Goal: Task Accomplishment & Management: Complete application form

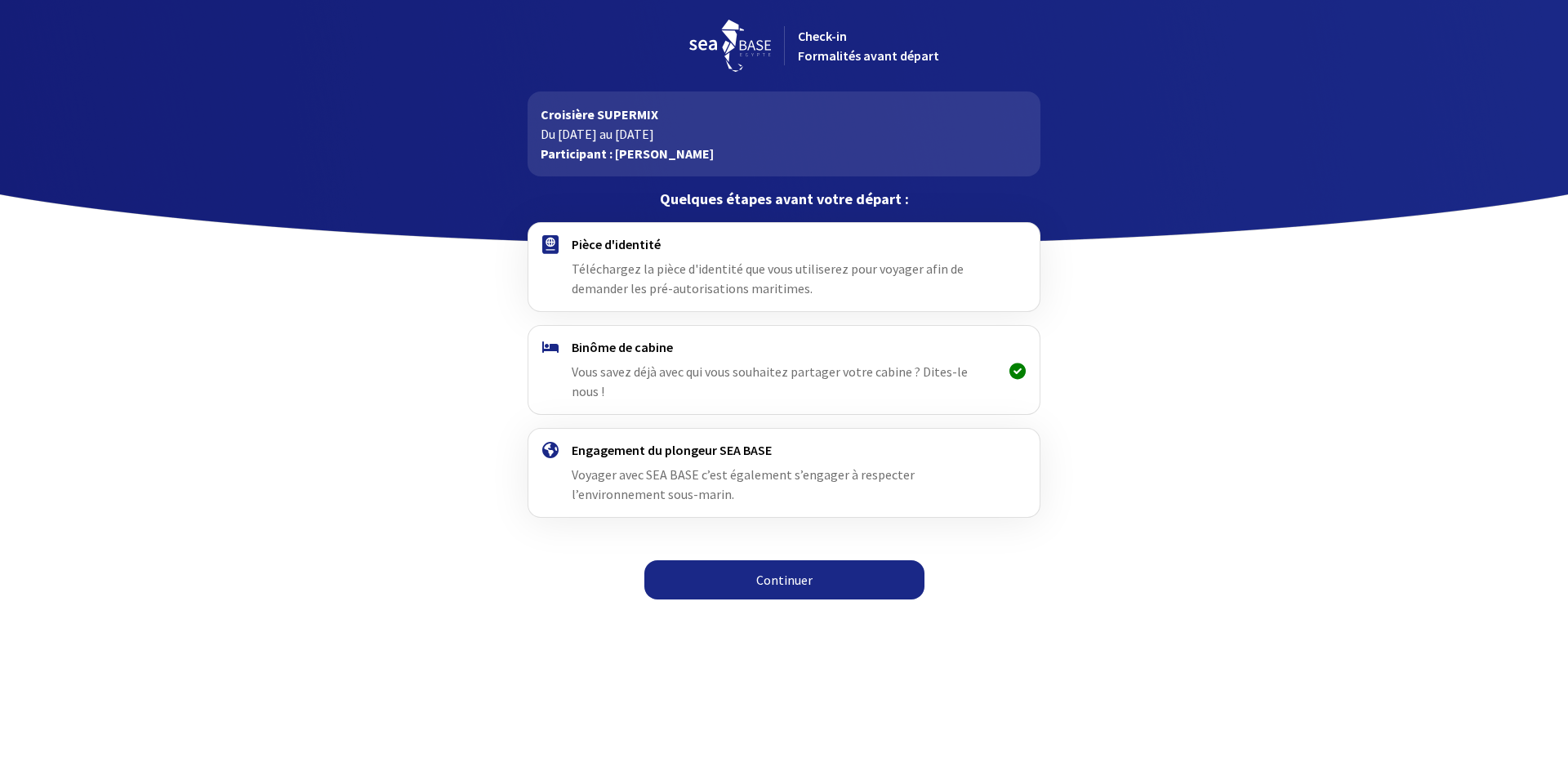
click at [775, 561] on link "Continuer" at bounding box center [784, 580] width 280 height 39
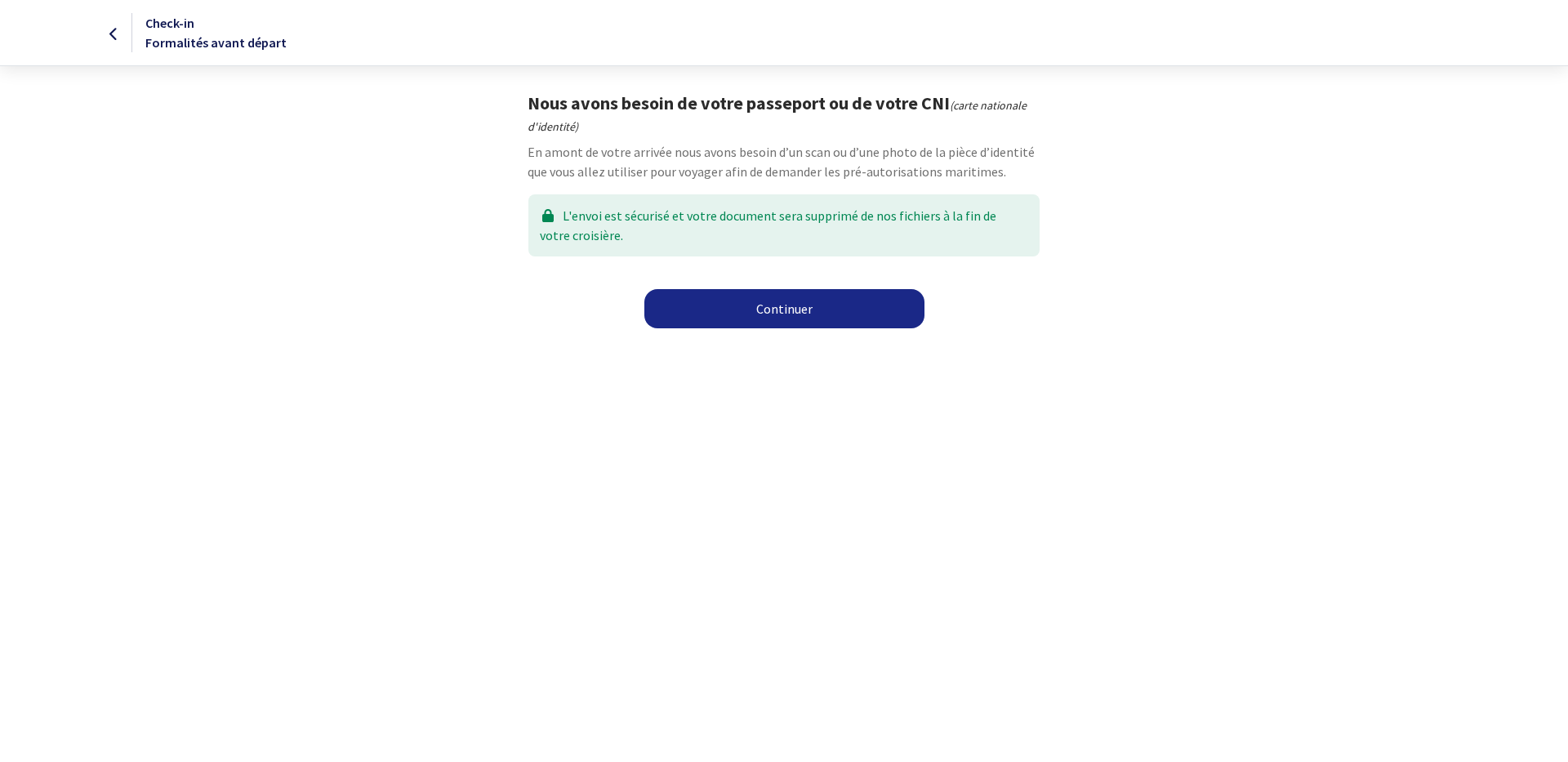
click at [782, 316] on link "Continuer" at bounding box center [784, 309] width 280 height 39
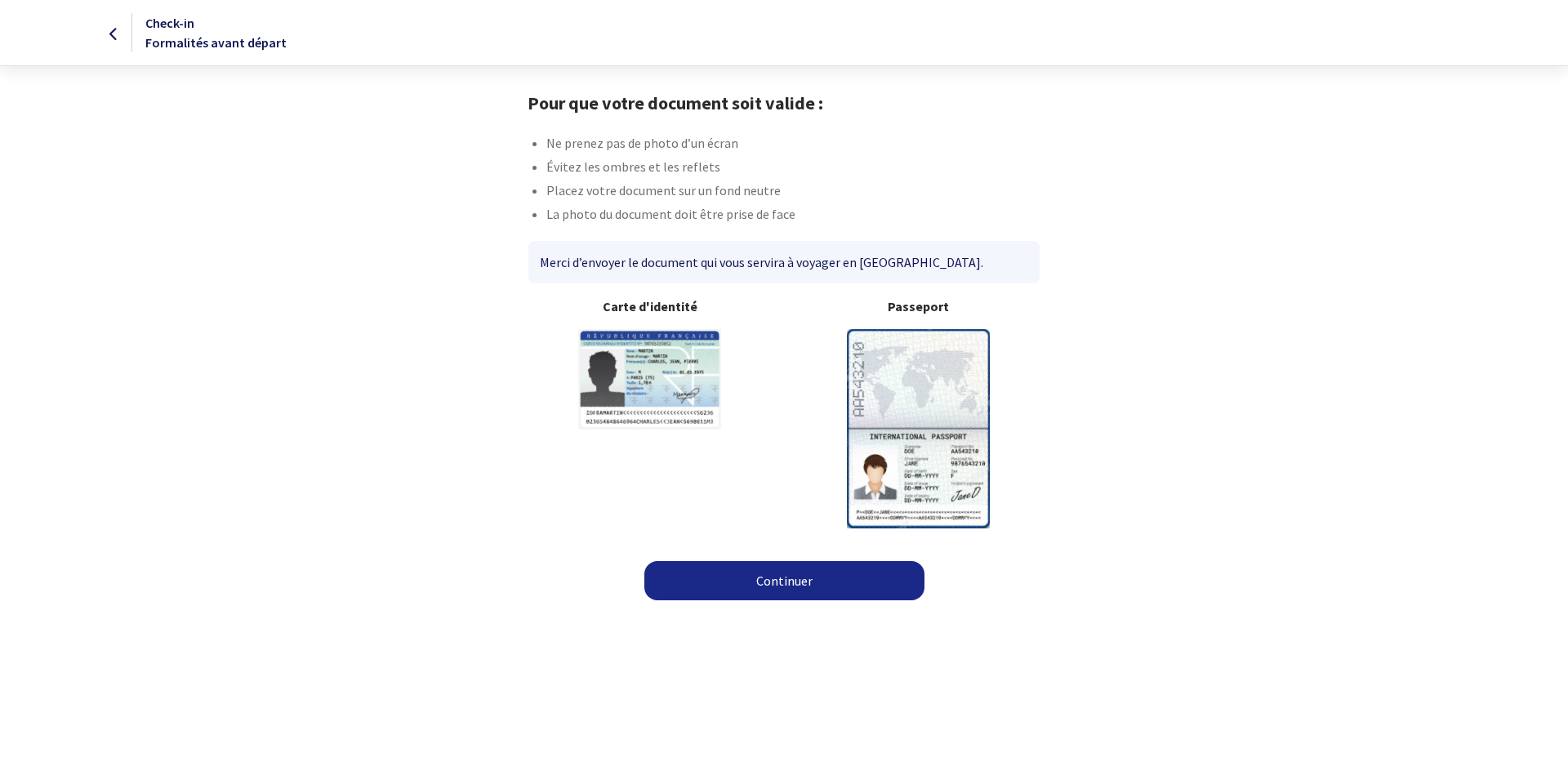
click at [763, 585] on link "Continuer" at bounding box center [784, 580] width 280 height 39
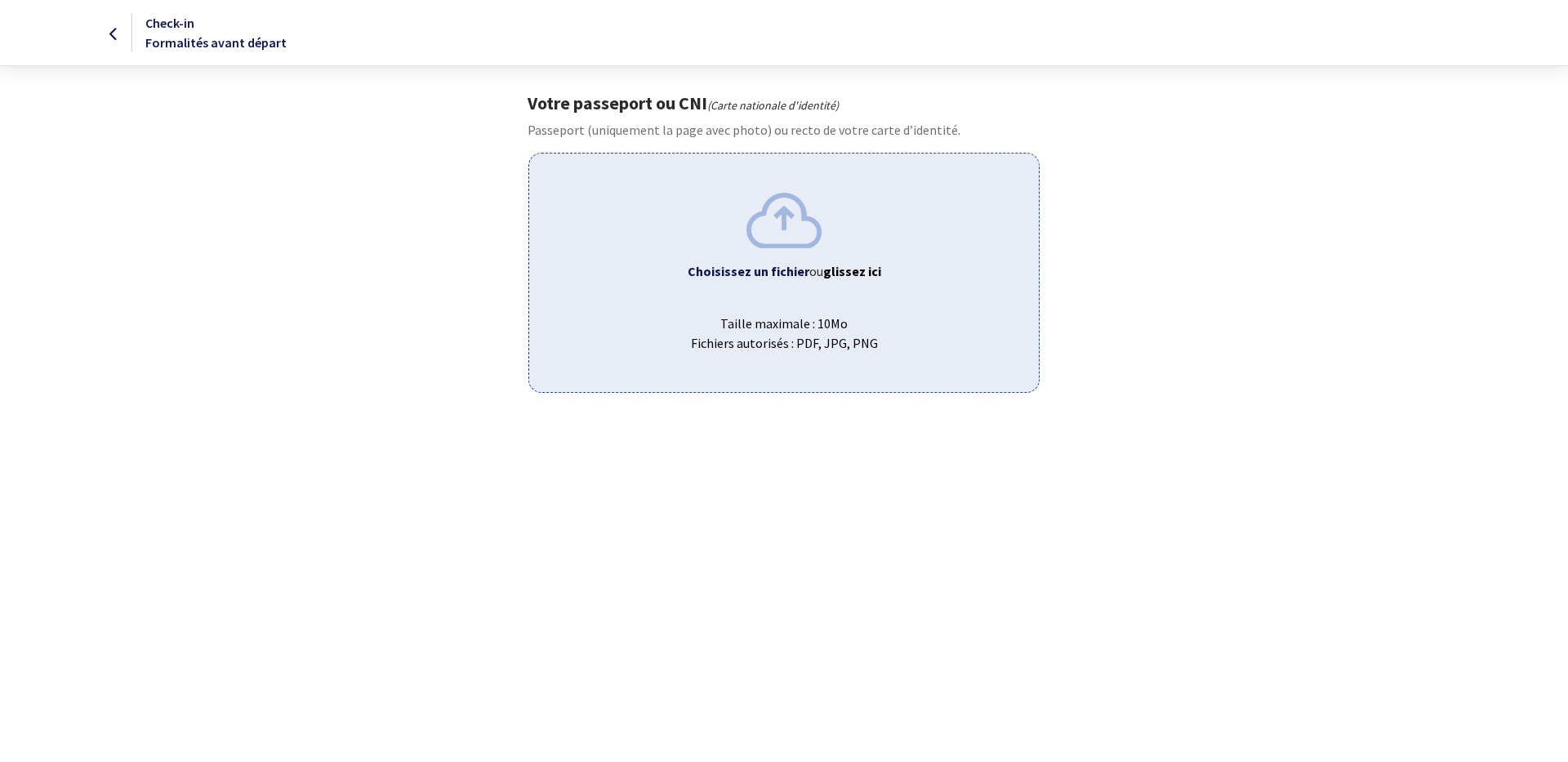
click at [105, 38] on div at bounding box center [66, 32] width 131 height 20
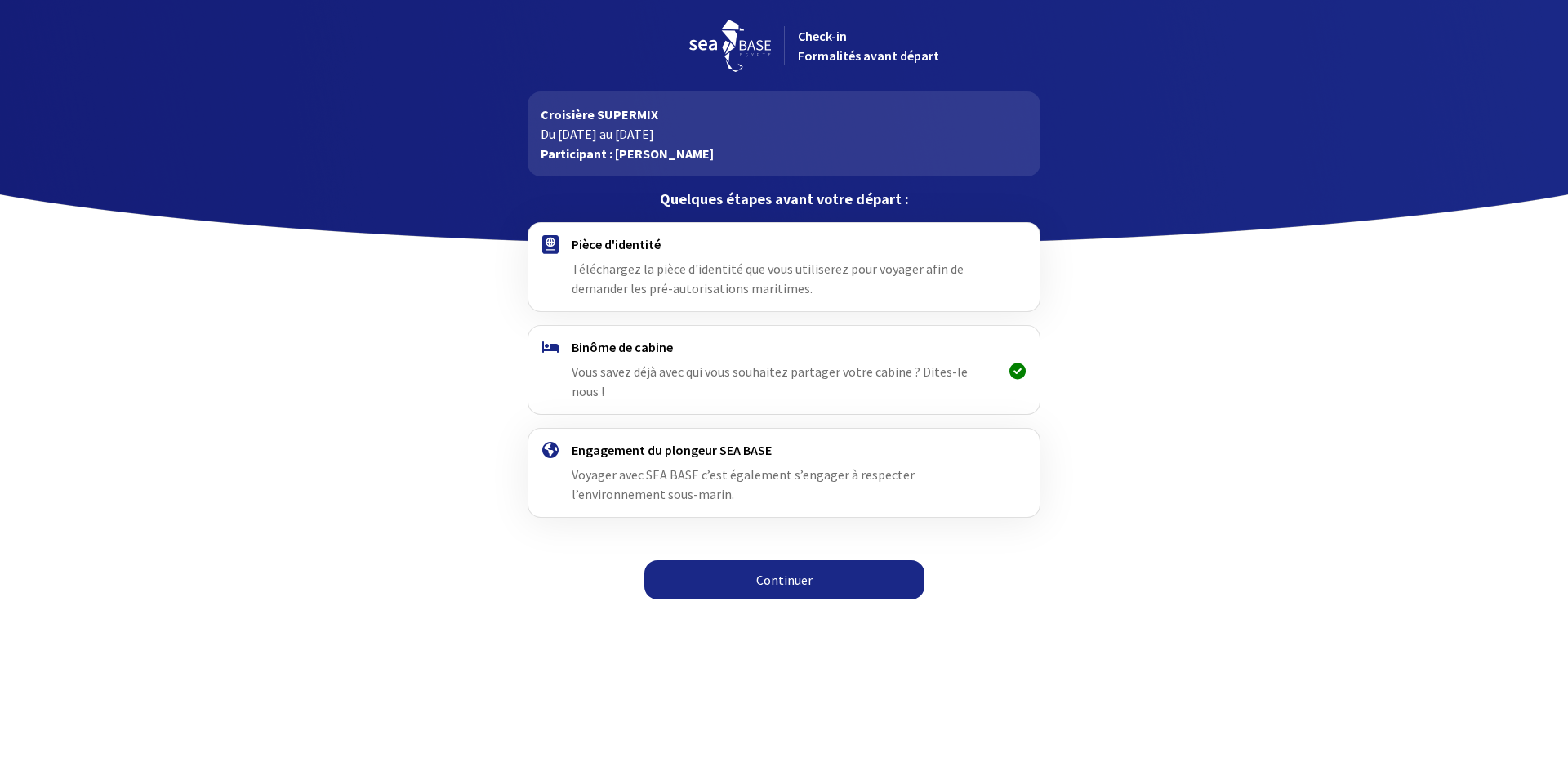
click at [750, 560] on link "Continuer" at bounding box center [784, 580] width 280 height 39
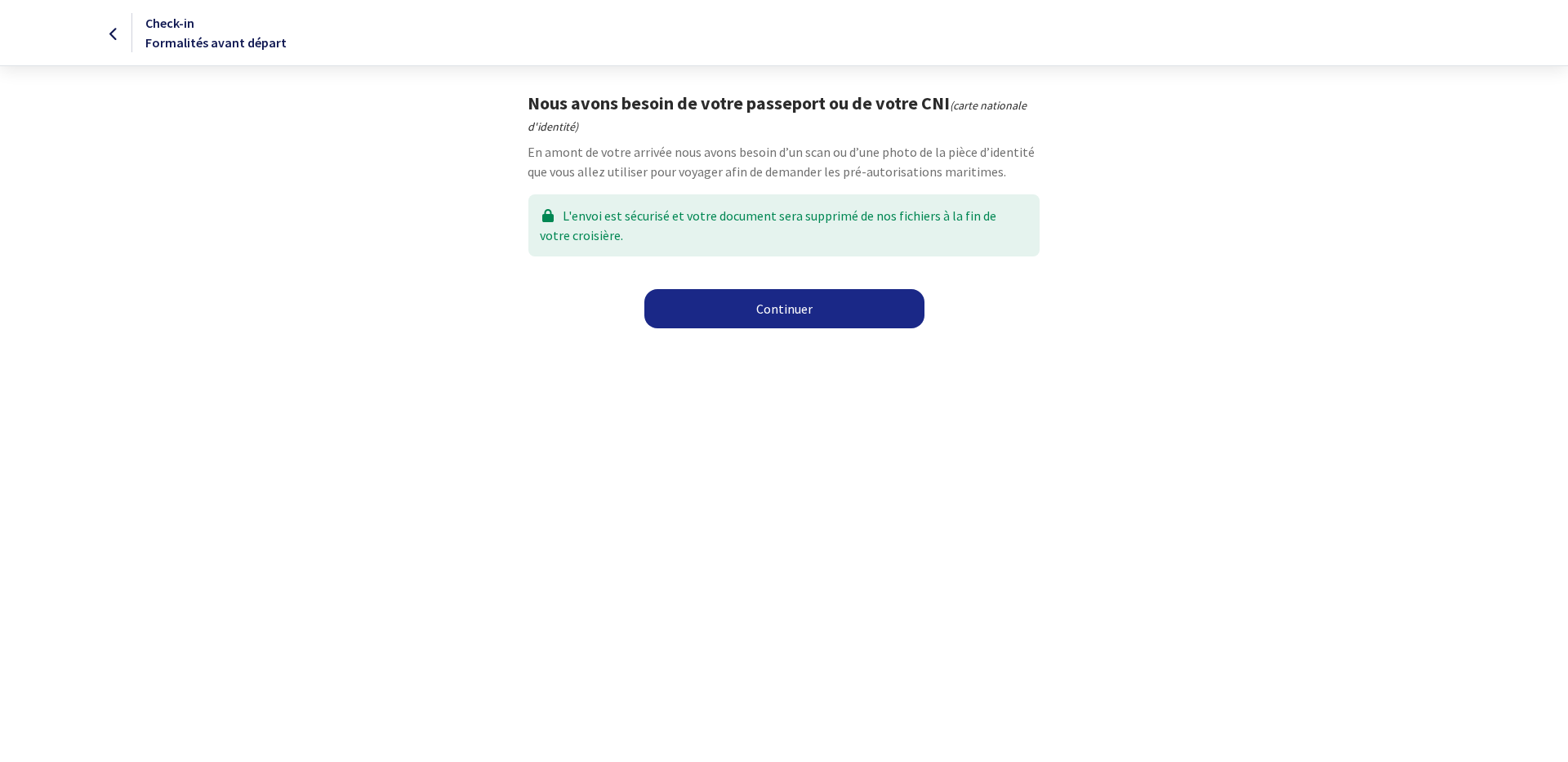
click at [786, 312] on link "Continuer" at bounding box center [784, 309] width 280 height 39
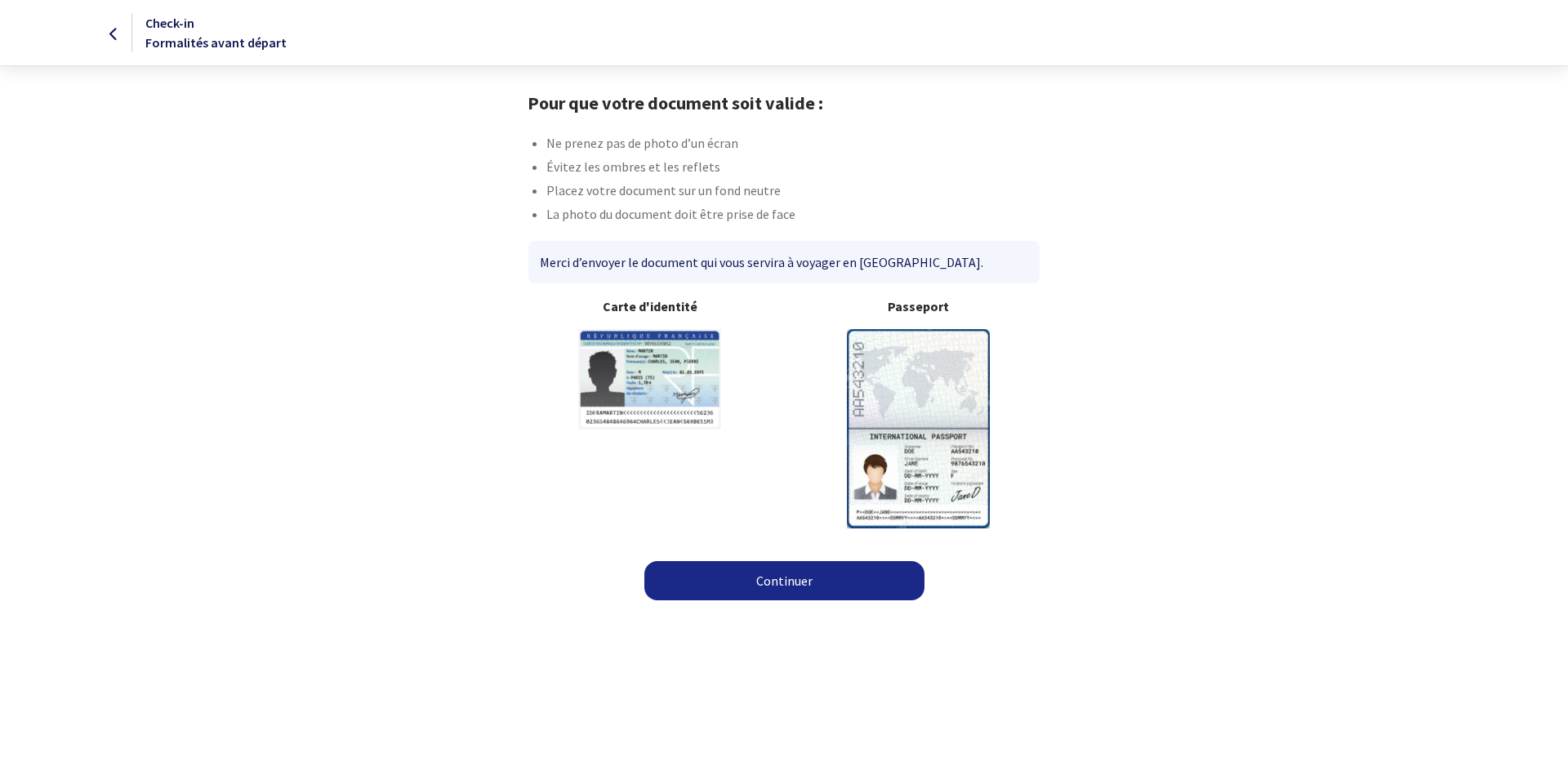
click at [786, 569] on link "Continuer" at bounding box center [784, 580] width 280 height 39
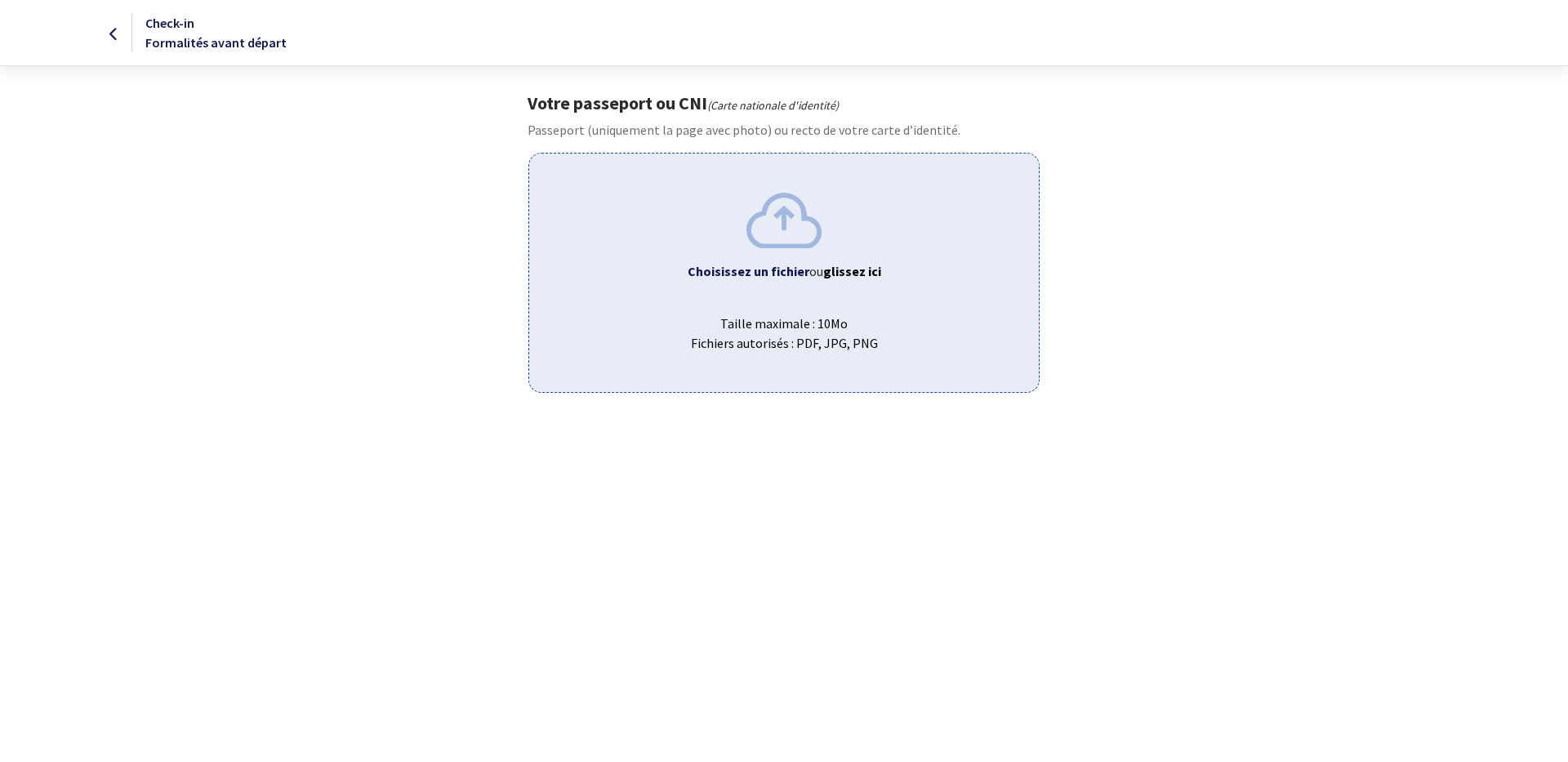
click at [721, 257] on div "Choisissez un fichier ou glissez ici Taille maximale : 10Mo Fichiers autorisés …" at bounding box center [783, 271] width 511 height 239
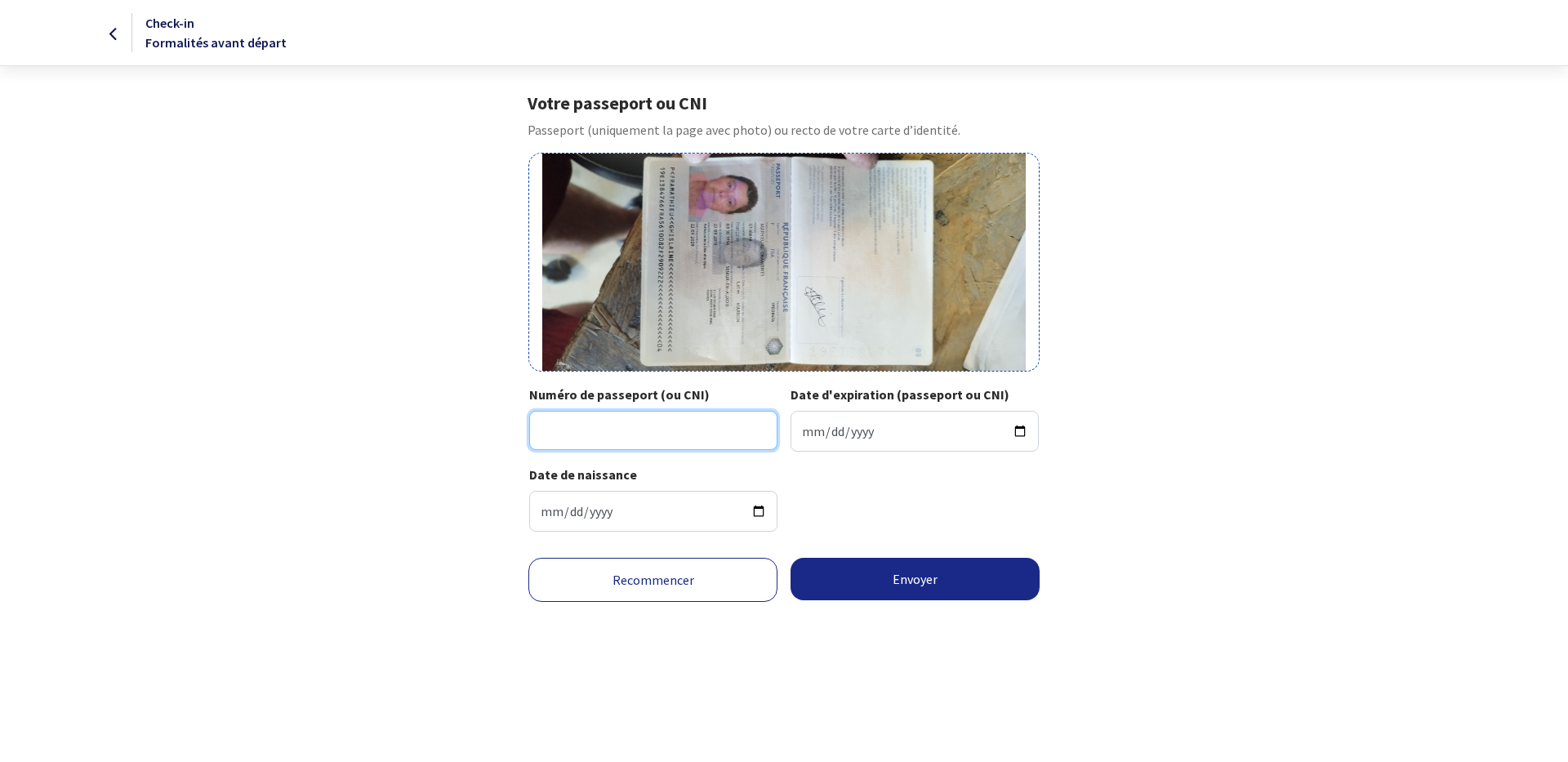
click at [600, 426] on input "Numéro de passeport (ou CNI)" at bounding box center [653, 431] width 248 height 39
type input "19EI38476"
drag, startPoint x: 812, startPoint y: 435, endPoint x: 819, endPoint y: 439, distance: 8.1
click at [818, 439] on input "Date d'expiration (passeport ou CNI)" at bounding box center [915, 432] width 248 height 41
click at [802, 446] on input "Date d'expiration (passeport ou CNI)" at bounding box center [915, 432] width 248 height 41
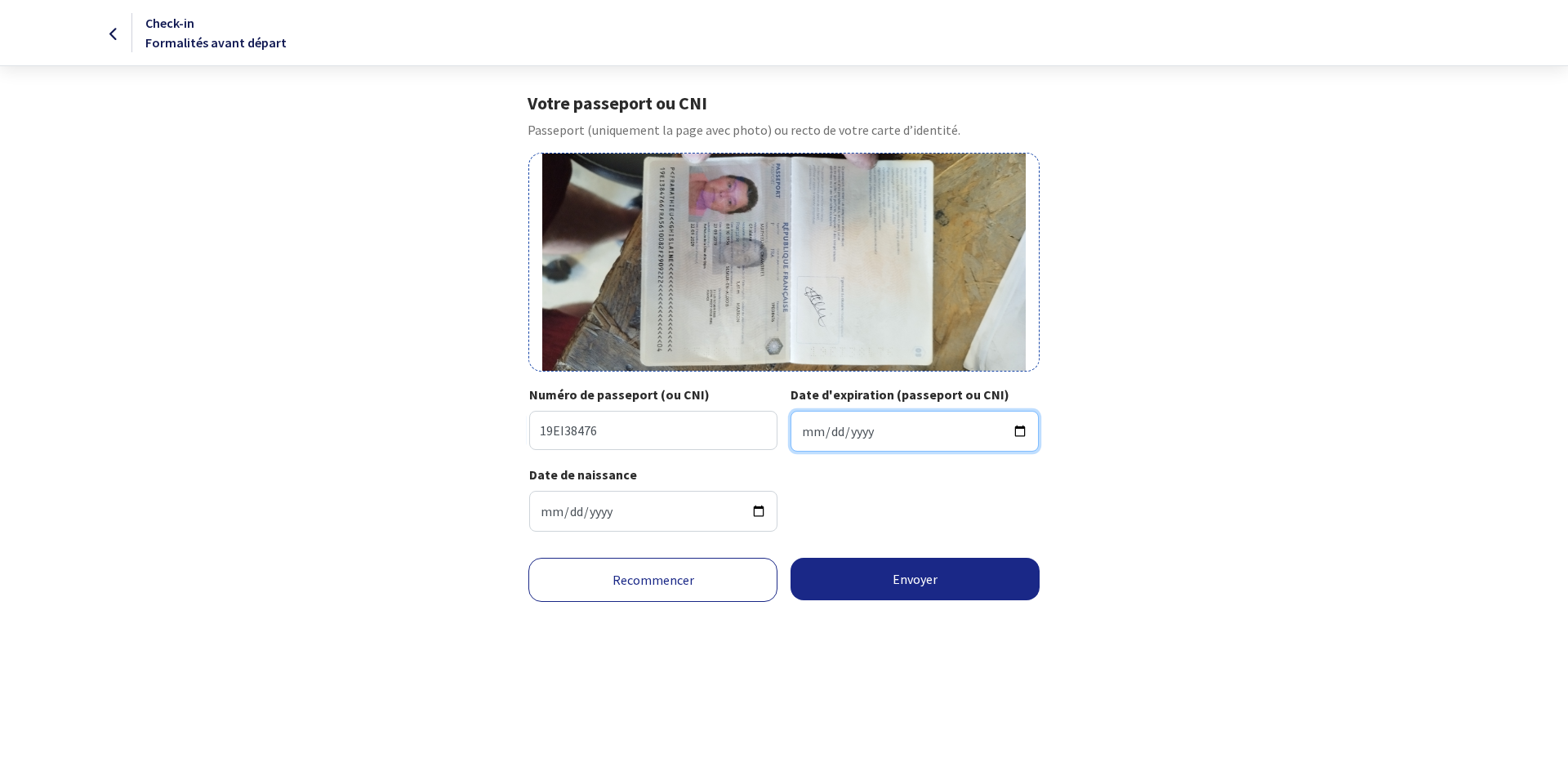
click at [1024, 431] on input "Date d'expiration (passeport ou CNI)" at bounding box center [915, 432] width 248 height 41
type input "2029-09-22"
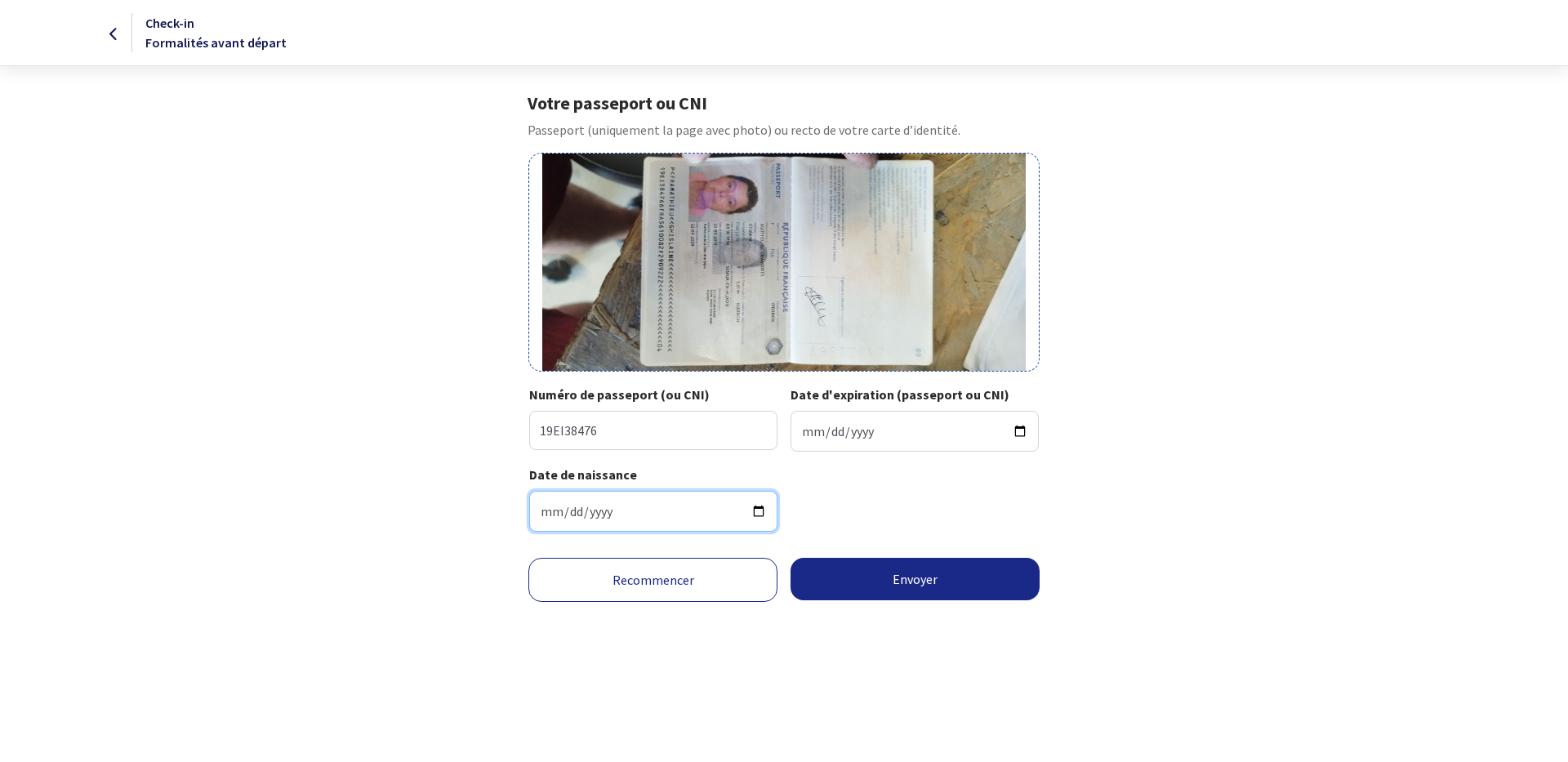
click at [620, 510] on input "1956-10-08" at bounding box center [653, 511] width 248 height 41
drag, startPoint x: 667, startPoint y: 510, endPoint x: 707, endPoint y: 525, distance: 42.7
click at [668, 509] on input "1956-10-08" at bounding box center [653, 511] width 248 height 41
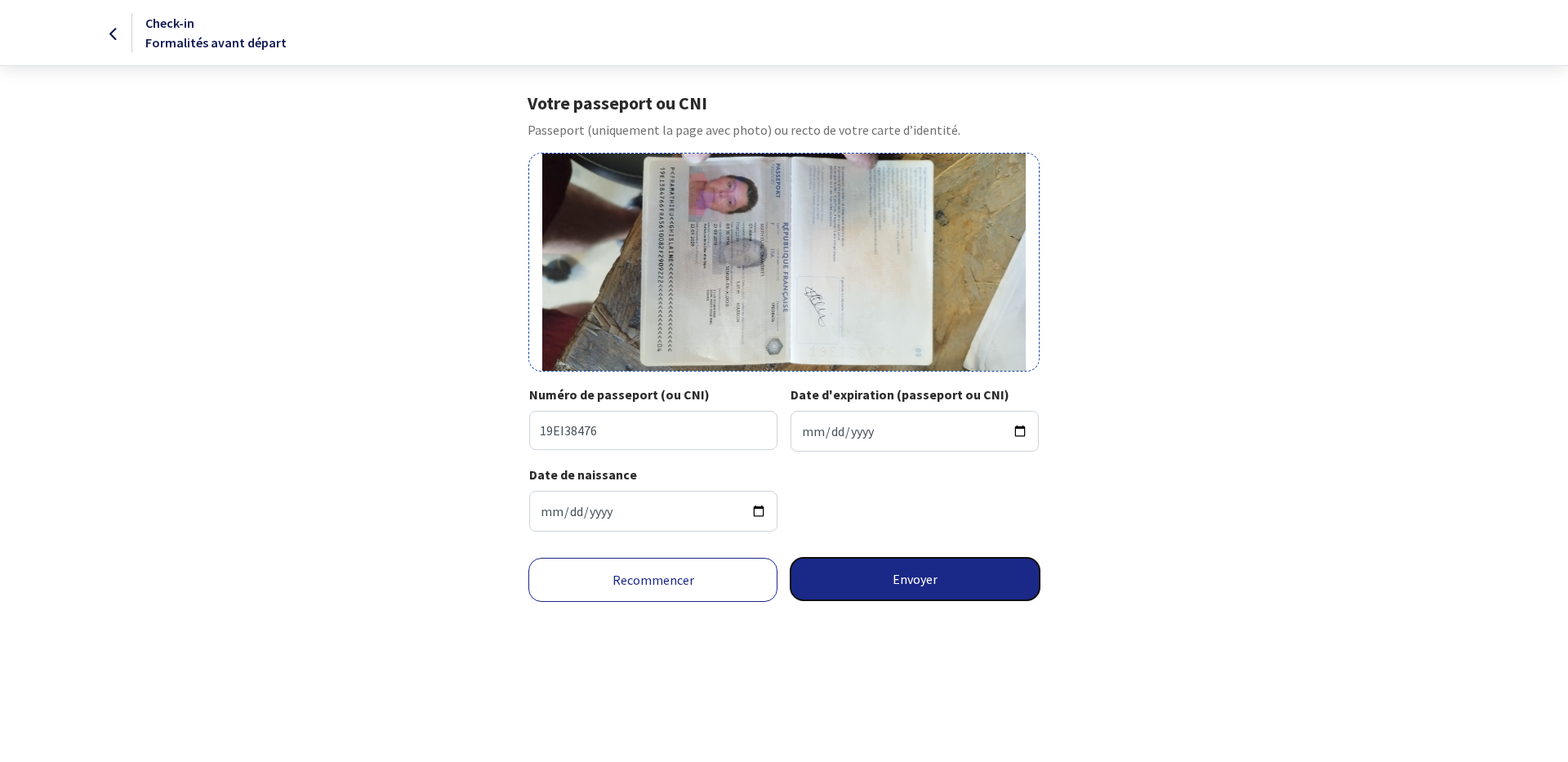
click at [927, 585] on button "Envoyer" at bounding box center [915, 578] width 249 height 42
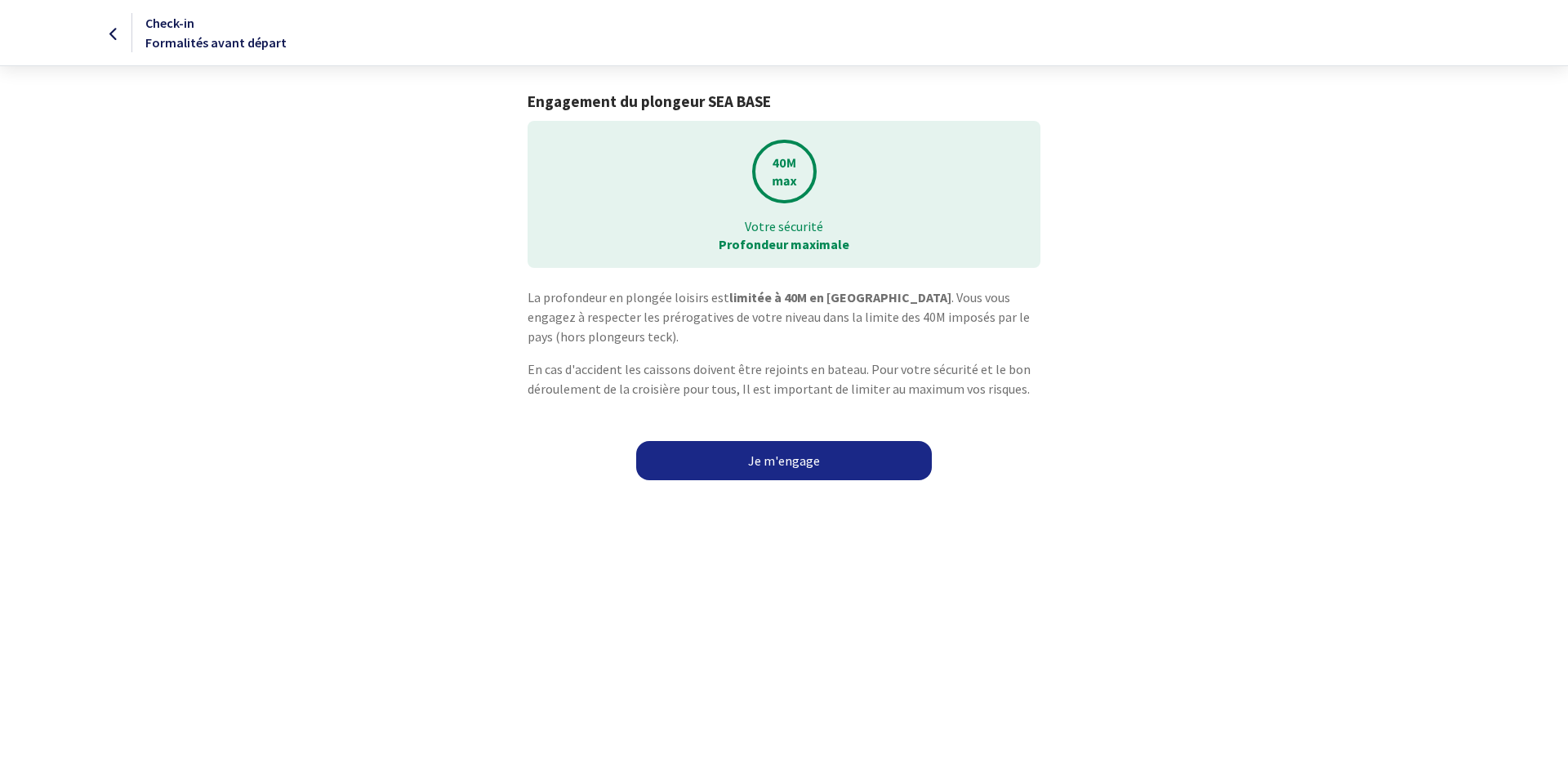
click at [779, 458] on link "Je m'engage" at bounding box center [784, 460] width 296 height 39
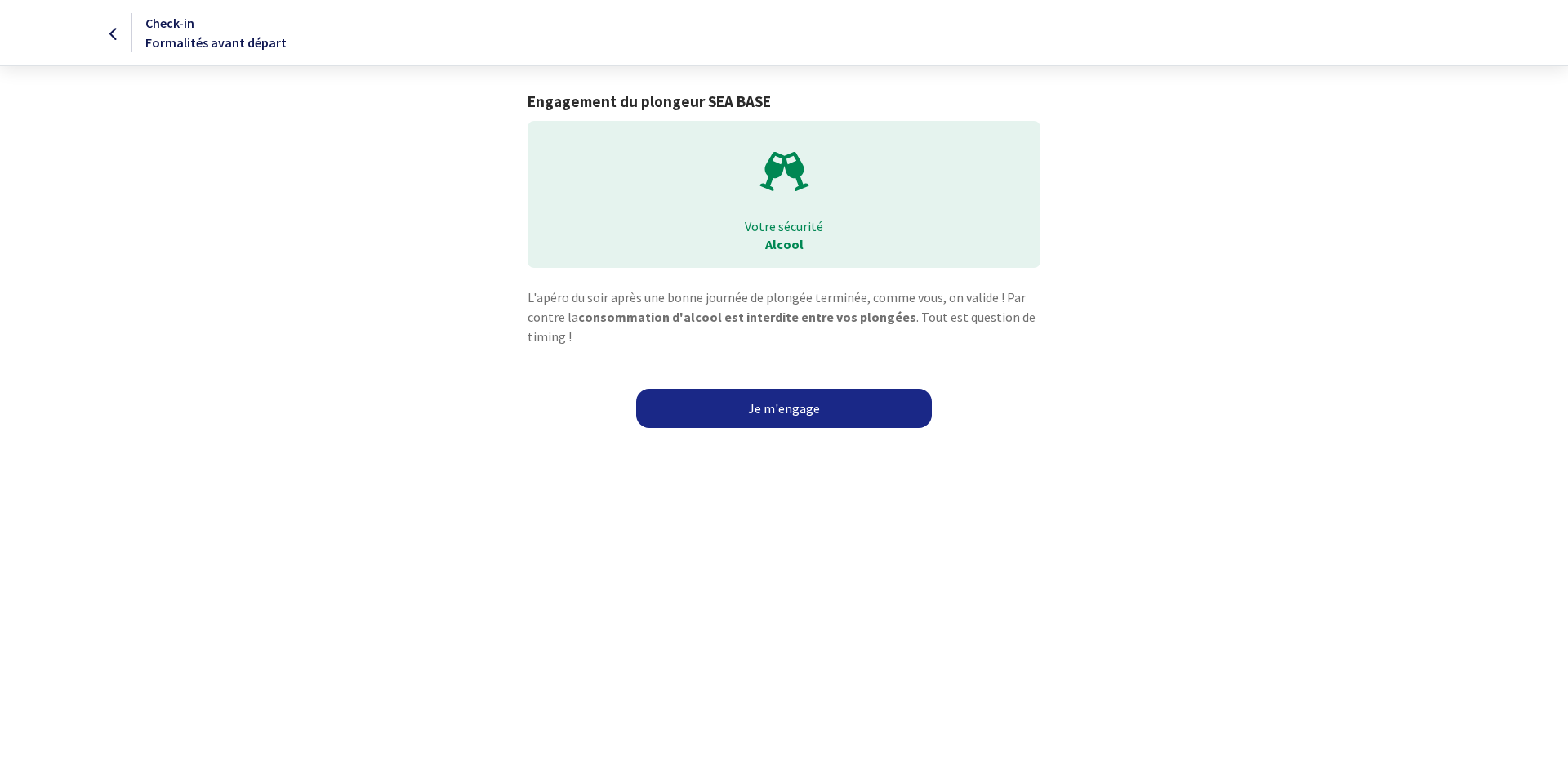
click at [787, 409] on link "Je m'engage" at bounding box center [784, 408] width 296 height 39
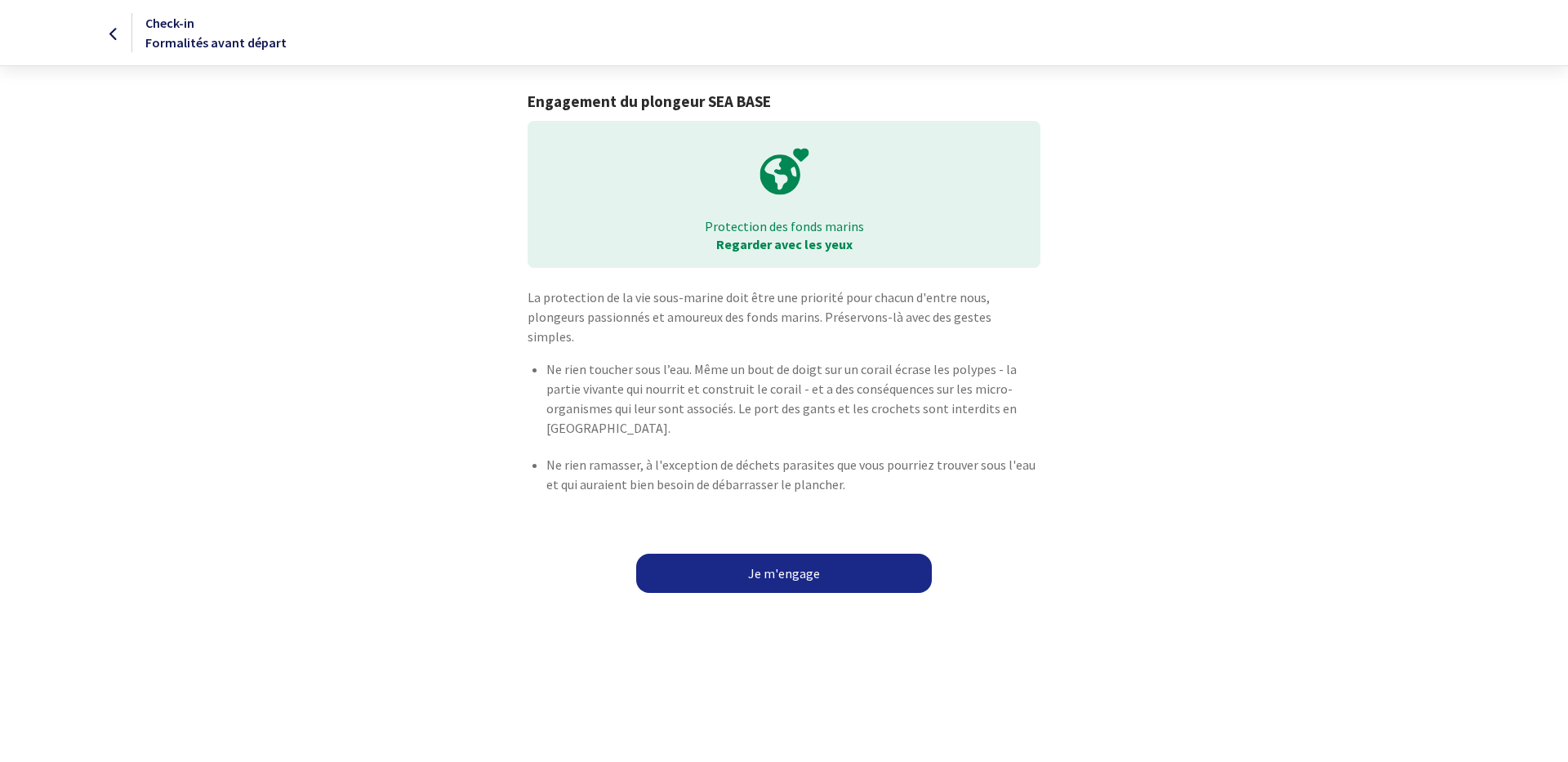
click at [777, 556] on link "Je m'engage" at bounding box center [784, 573] width 296 height 39
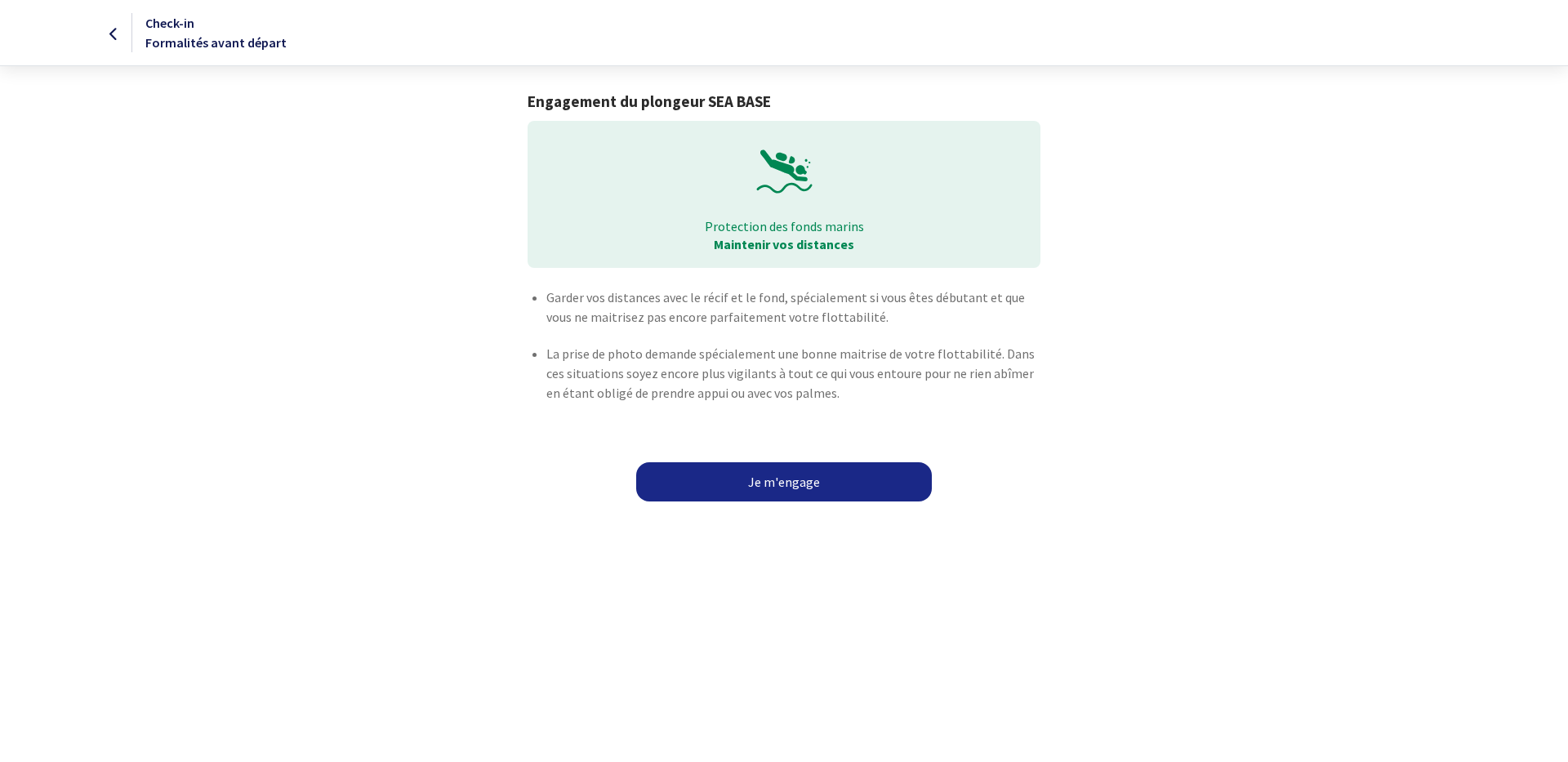
click at [802, 489] on link "Je m'engage" at bounding box center [784, 482] width 296 height 39
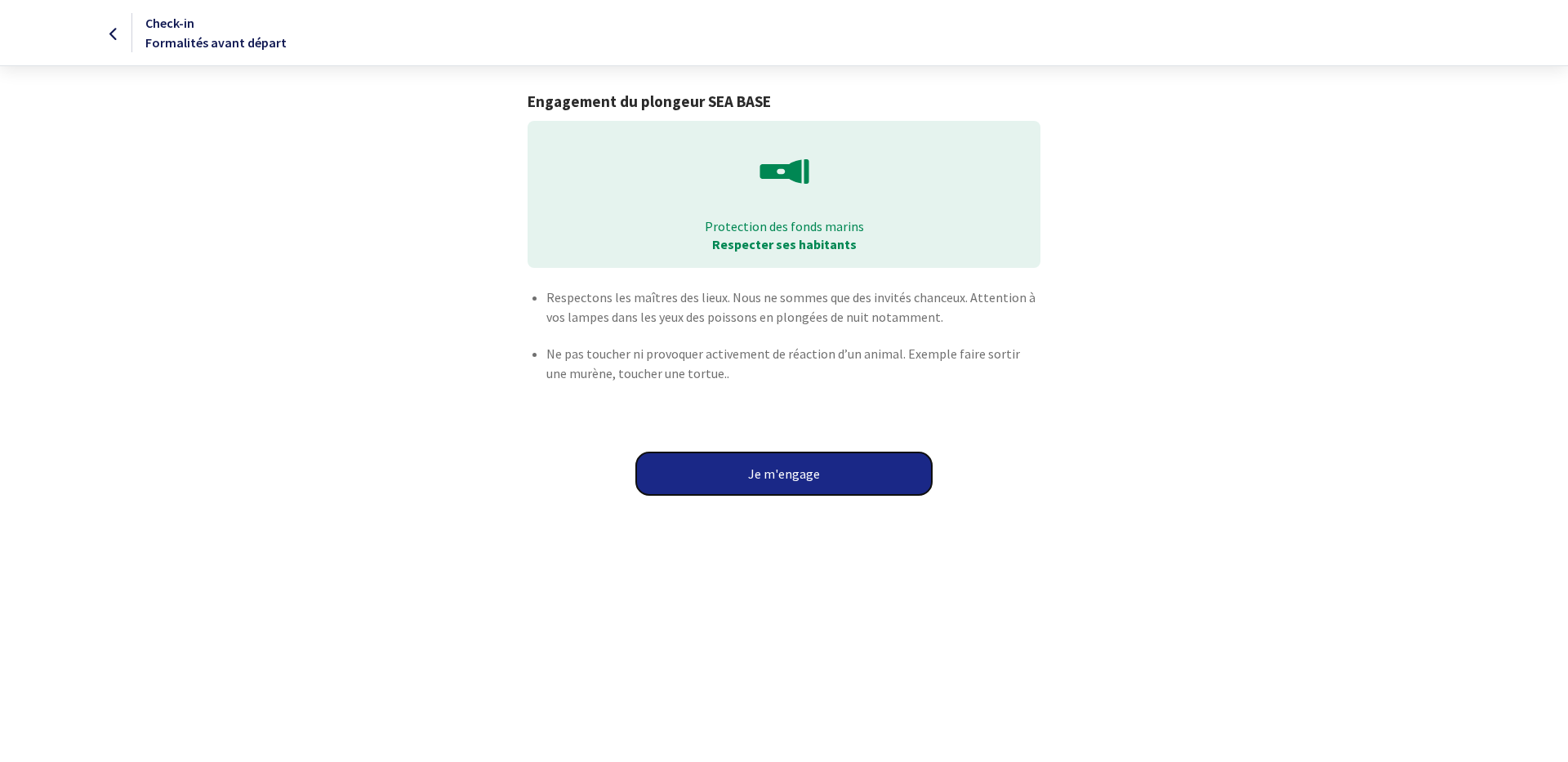
click at [807, 477] on button "Je m'engage" at bounding box center [784, 473] width 296 height 42
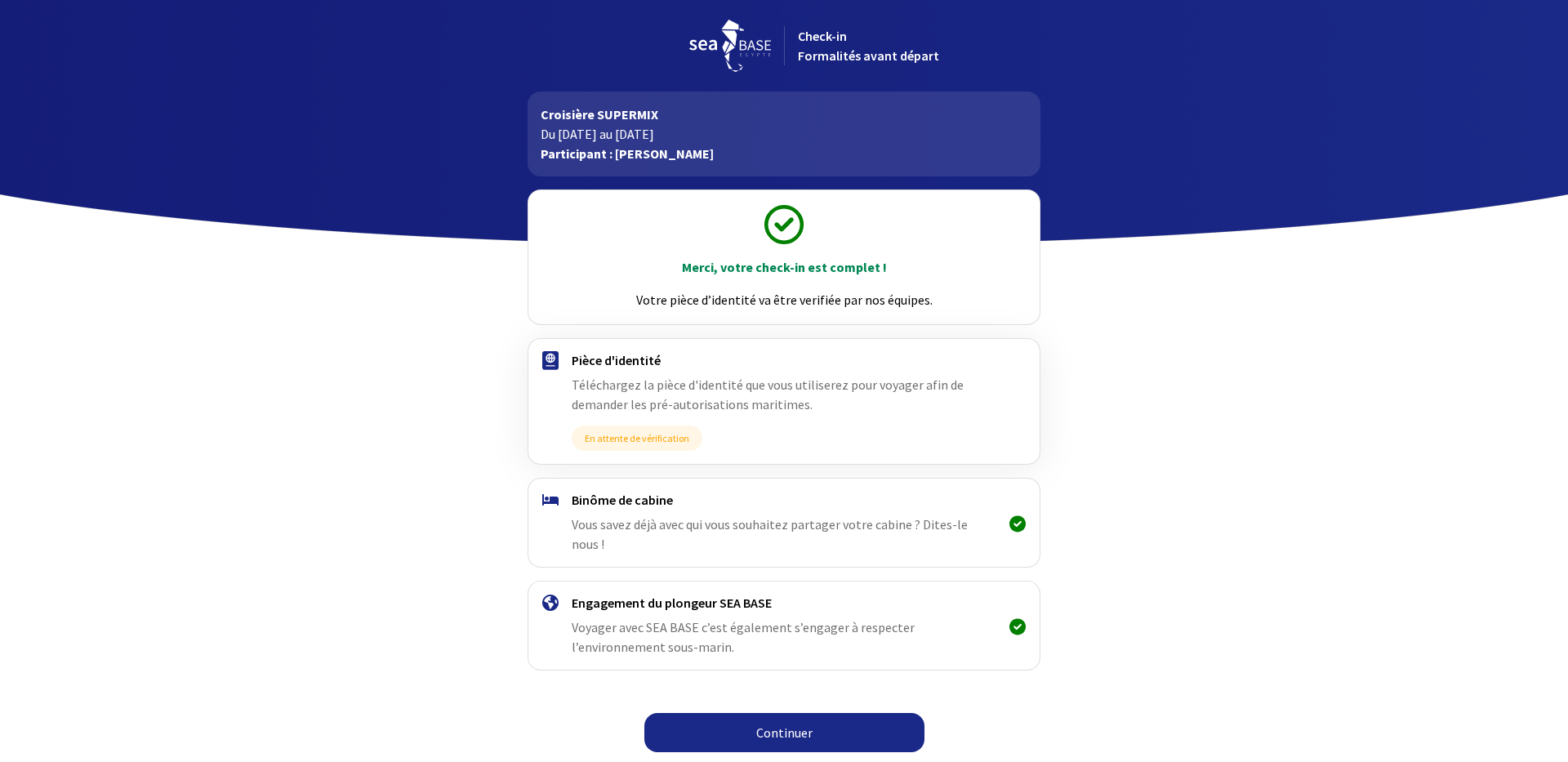
click at [746, 397] on span "Téléchargez la pièce d'identité que vous utiliserez pour voyager afin de demand…" at bounding box center [767, 394] width 392 height 36
click at [627, 359] on h4 "Pièce d'identité" at bounding box center [783, 360] width 424 height 17
click at [545, 364] on img at bounding box center [550, 360] width 17 height 19
click at [588, 433] on span "En attente de vérification" at bounding box center [636, 439] width 131 height 26
drag, startPoint x: 590, startPoint y: 440, endPoint x: 715, endPoint y: 442, distance: 125.0
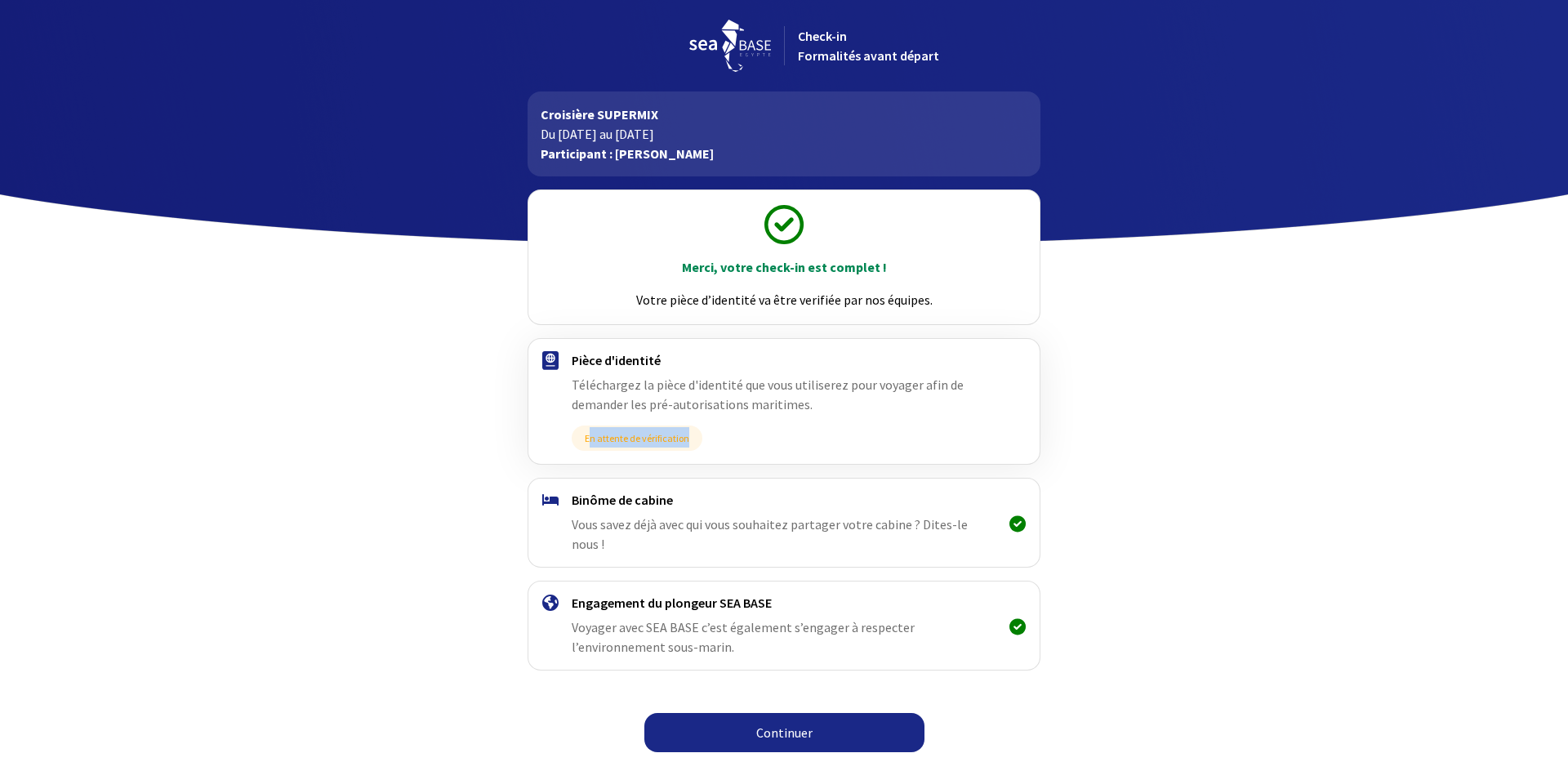
click at [715, 442] on div "Pièce d'identité Téléchargez la pièce d'identité que vous utiliserez pour voyag…" at bounding box center [783, 401] width 424 height 98
drag, startPoint x: 715, startPoint y: 442, endPoint x: 802, endPoint y: 476, distance: 93.4
click at [721, 442] on div "Pièce d'identité Téléchargez la pièce d'identité que vous utiliserez pour voyag…" at bounding box center [783, 401] width 424 height 98
click at [793, 713] on link "Continuer" at bounding box center [784, 733] width 280 height 39
click at [771, 713] on link "Continuer" at bounding box center [784, 733] width 280 height 39
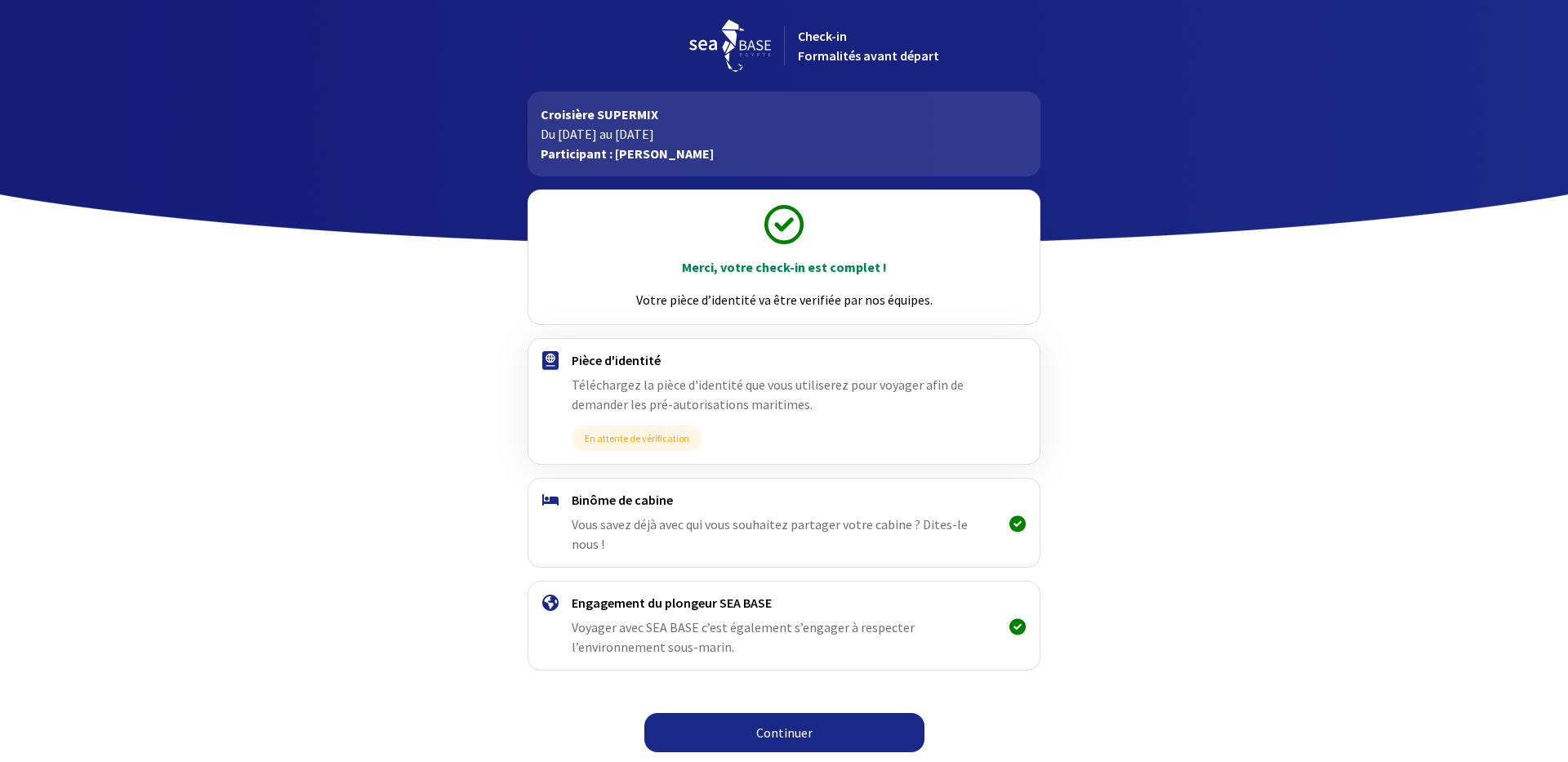
click at [771, 713] on link "Continuer" at bounding box center [784, 733] width 280 height 39
click at [798, 720] on link "Continuer" at bounding box center [784, 733] width 280 height 39
click at [739, 713] on link "Continuer" at bounding box center [784, 733] width 280 height 39
click at [699, 715] on link "Continuer" at bounding box center [784, 733] width 280 height 39
click at [806, 715] on link "Continuer" at bounding box center [784, 733] width 280 height 39
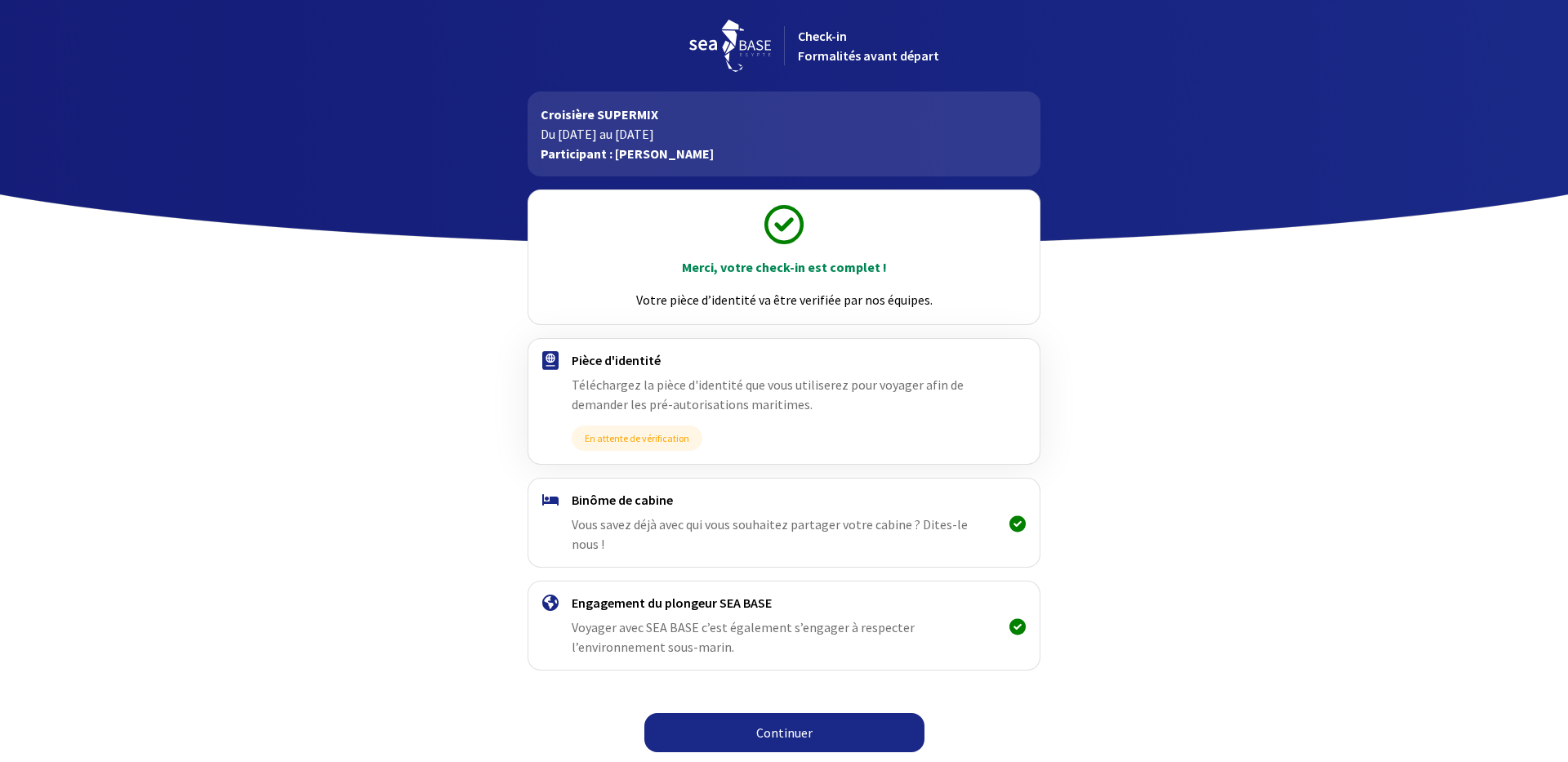
click at [807, 715] on link "Continuer" at bounding box center [784, 733] width 280 height 39
click at [769, 720] on link "Continuer" at bounding box center [784, 733] width 280 height 39
click at [764, 715] on link "Continuer" at bounding box center [784, 733] width 280 height 39
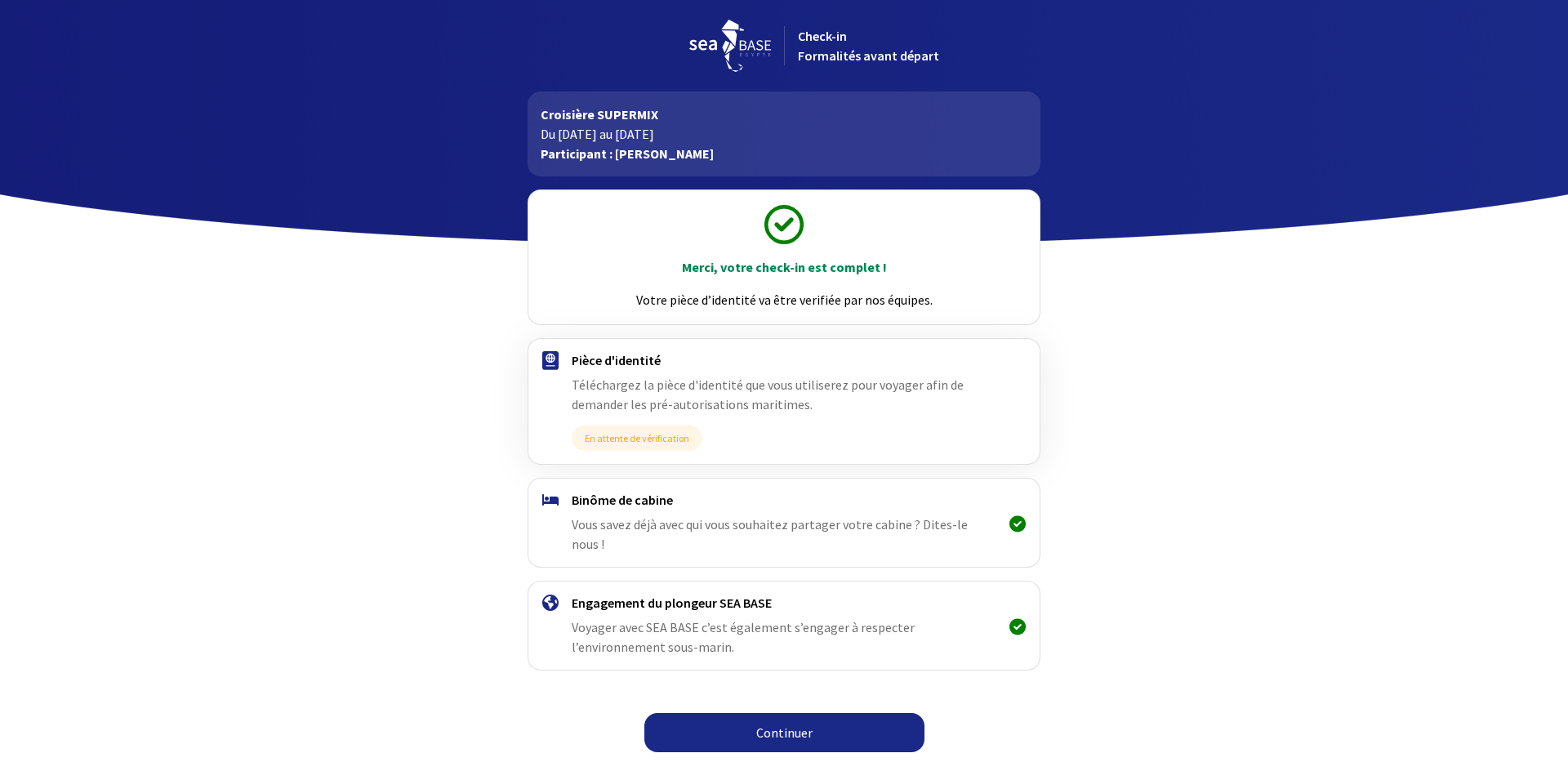
click at [764, 715] on link "Continuer" at bounding box center [784, 733] width 280 height 39
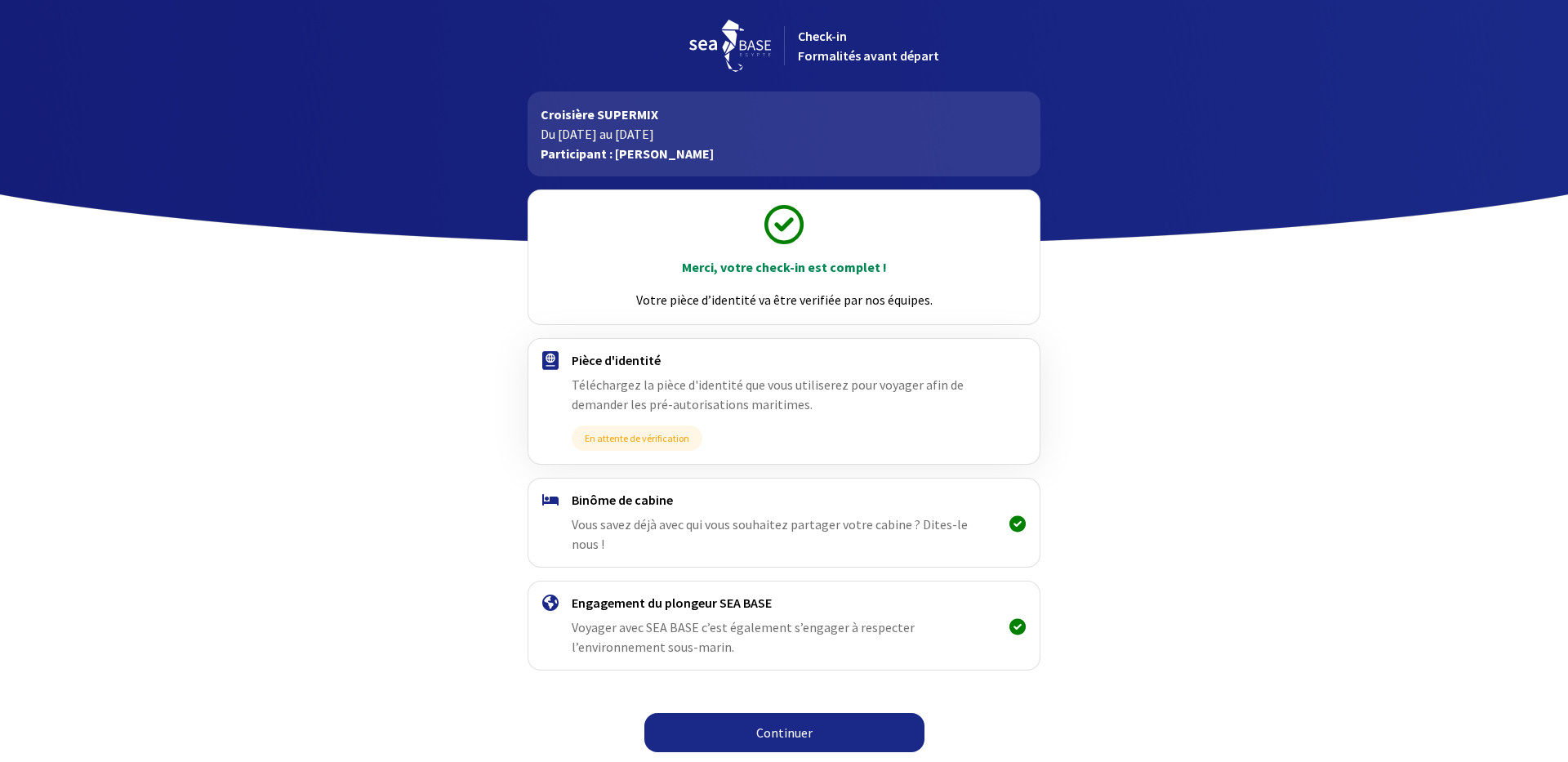
click at [773, 719] on link "Continuer" at bounding box center [784, 733] width 280 height 39
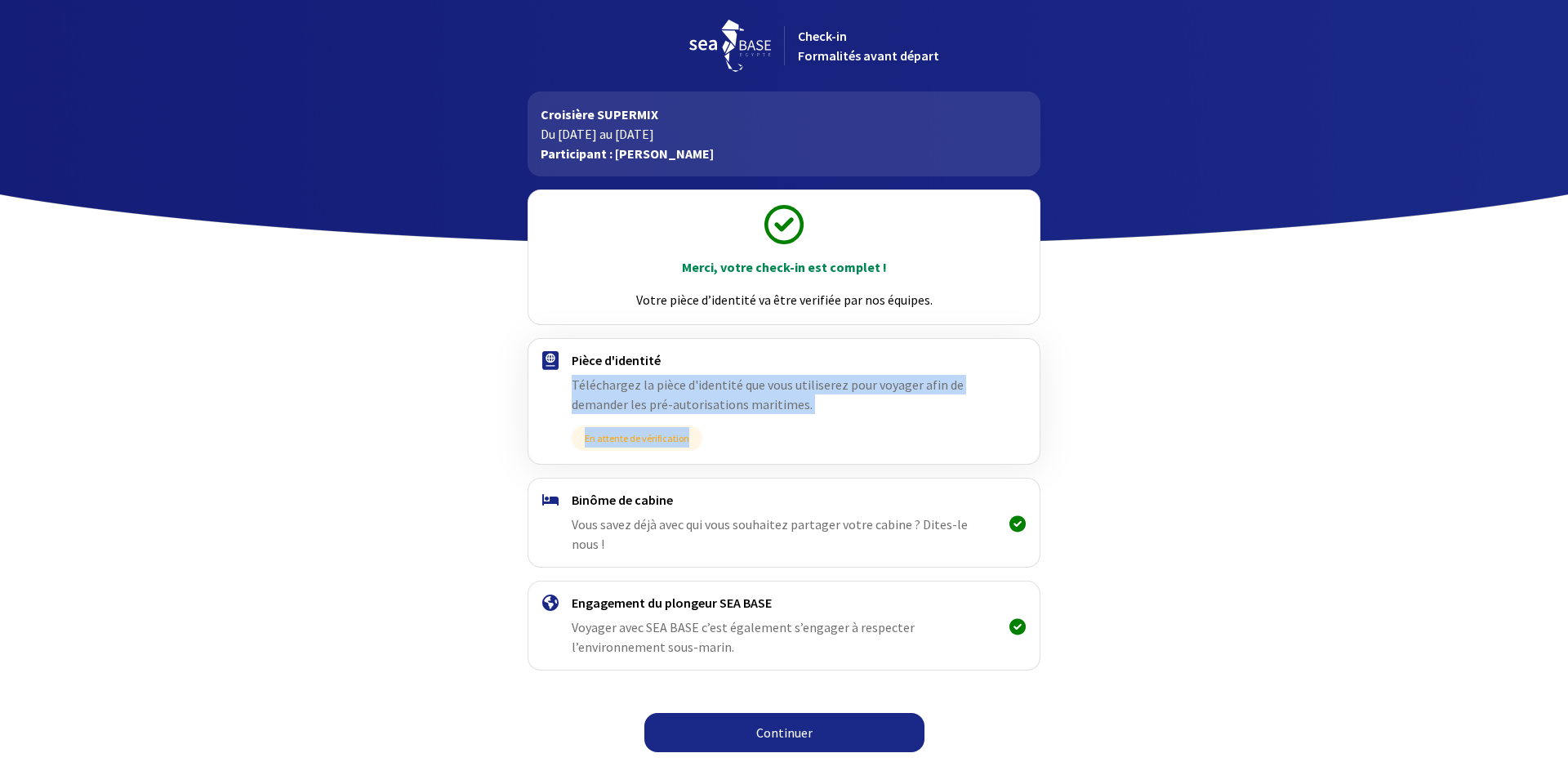
drag, startPoint x: 607, startPoint y: 391, endPoint x: 910, endPoint y: 436, distance: 306.3
click at [910, 436] on div "Pièce d'identité Téléchargez la pièce d'identité que vous utiliserez pour voyag…" at bounding box center [783, 401] width 424 height 98
drag, startPoint x: 910, startPoint y: 436, endPoint x: 895, endPoint y: 430, distance: 16.2
click at [897, 428] on div "Pièce d'identité Téléchargez la pièce d'identité que vous utiliserez pour voyag…" at bounding box center [783, 401] width 424 height 98
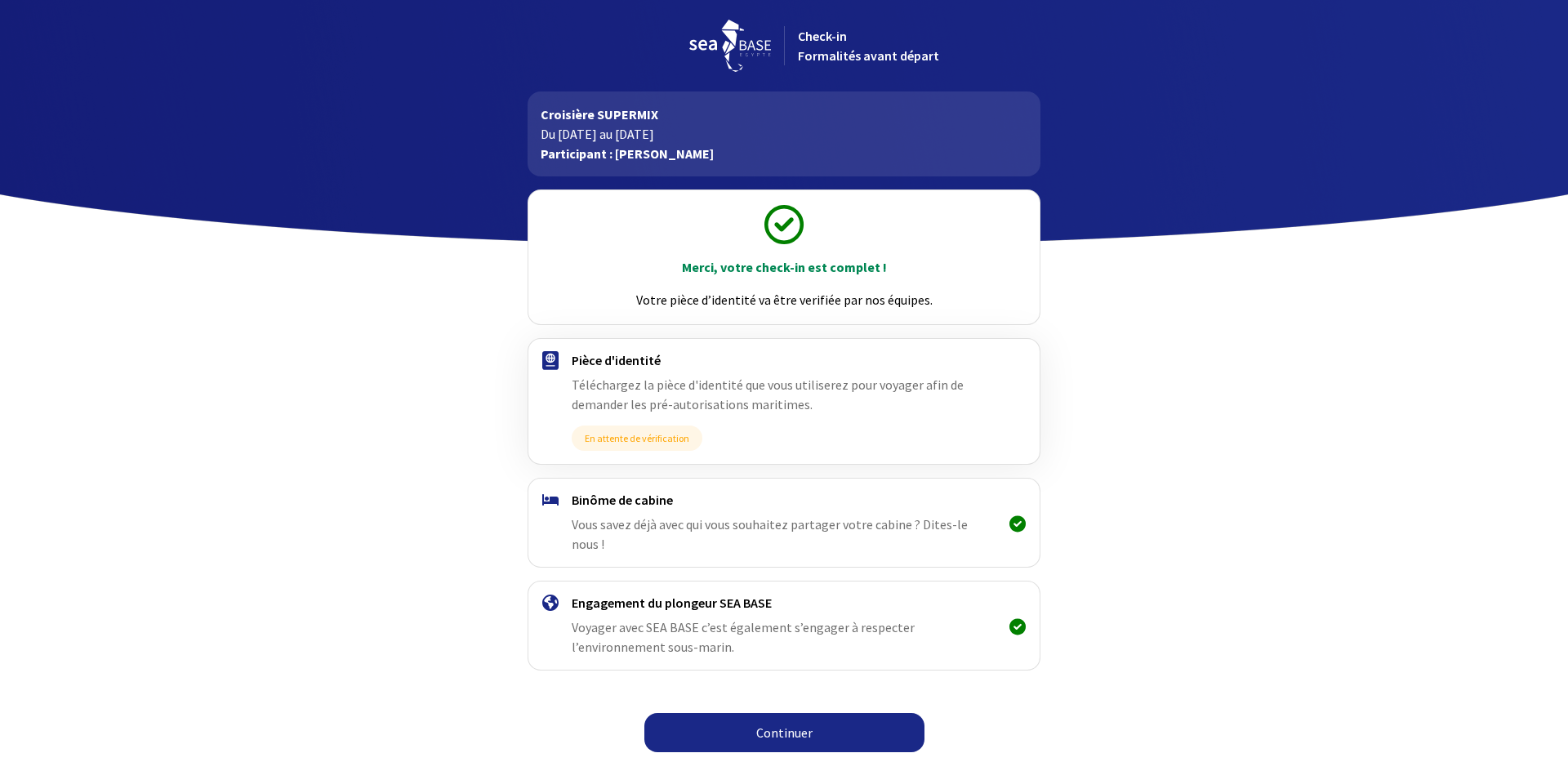
click at [789, 713] on link "Continuer" at bounding box center [784, 733] width 280 height 39
click at [793, 713] on link "Continuer" at bounding box center [784, 733] width 280 height 39
click at [823, 727] on link "Continuer" at bounding box center [784, 733] width 280 height 39
click at [821, 721] on link "Continuer" at bounding box center [784, 733] width 280 height 39
